Goal: Task Accomplishment & Management: Manage account settings

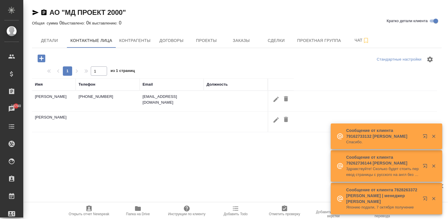
select select "RU"
click at [47, 35] on button "Детали" at bounding box center [49, 40] width 35 height 15
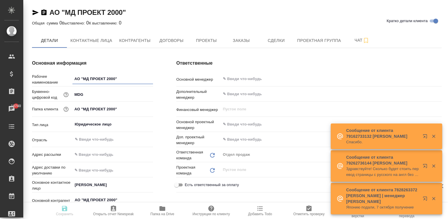
type textarea "x"
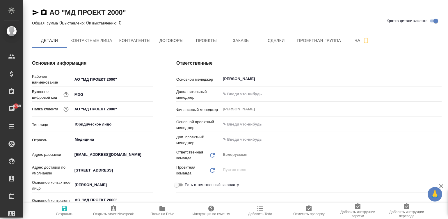
type textarea "x"
click at [90, 38] on span "Контактные лица" at bounding box center [91, 40] width 42 height 7
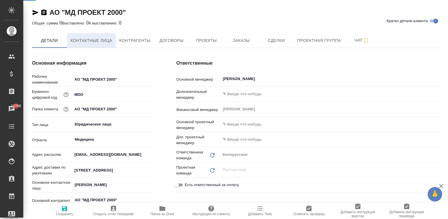
select select "RU"
